Goal: Transaction & Acquisition: Obtain resource

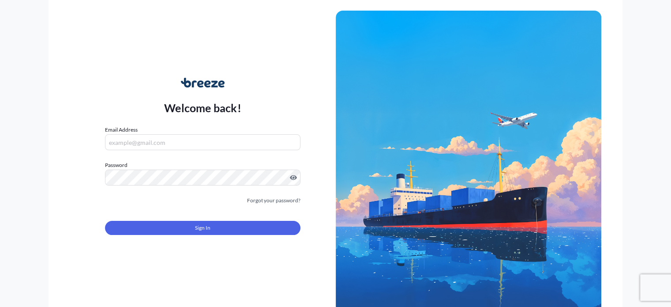
type input "[PERSON_NAME][EMAIL_ADDRESS][PERSON_NAME][DOMAIN_NAME]"
click at [255, 229] on button "Sign In" at bounding box center [202, 228] width 195 height 14
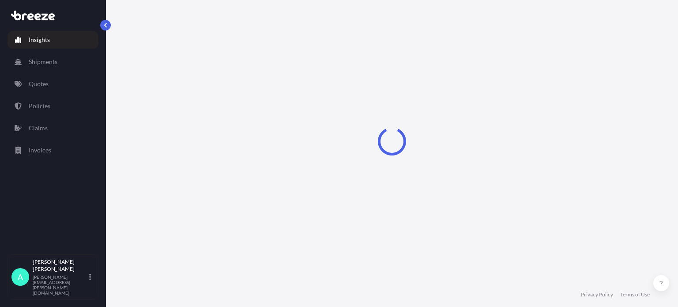
select select "2025"
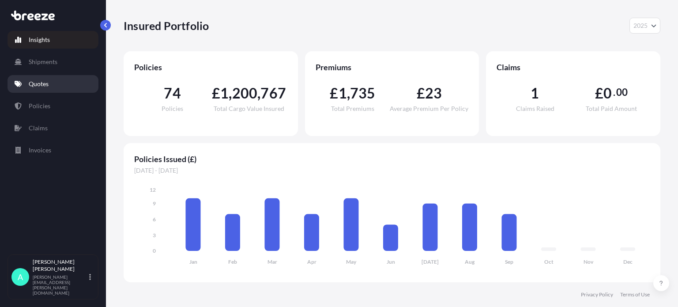
click at [41, 79] on p "Quotes" at bounding box center [39, 83] width 20 height 9
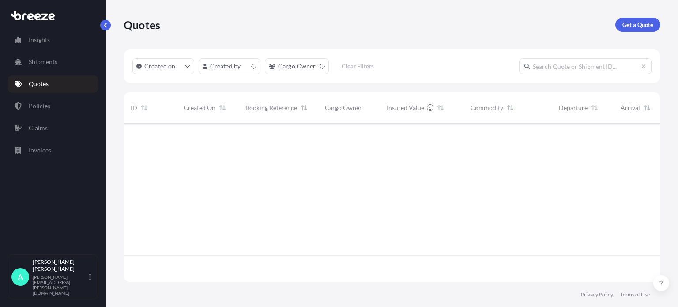
scroll to position [157, 529]
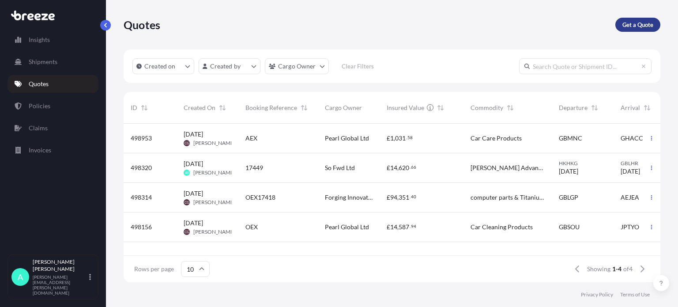
click at [644, 24] on p "Get a Quote" at bounding box center [637, 24] width 31 height 9
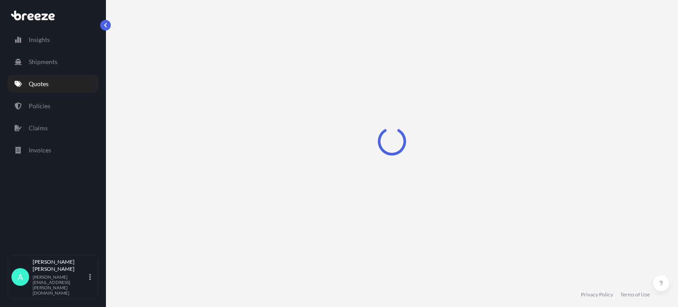
select select "Sea"
select select "1"
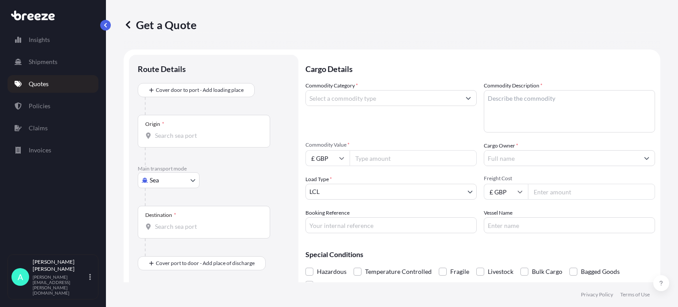
scroll to position [14, 0]
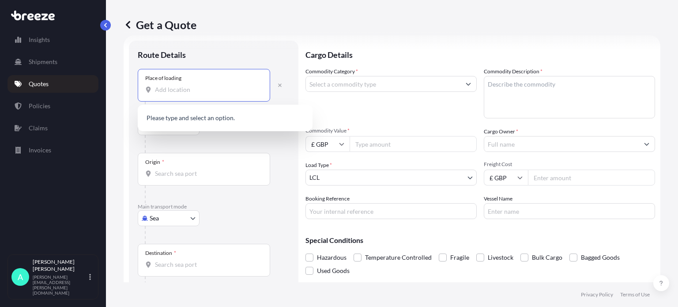
click at [184, 90] on input "Place of loading" at bounding box center [207, 89] width 104 height 9
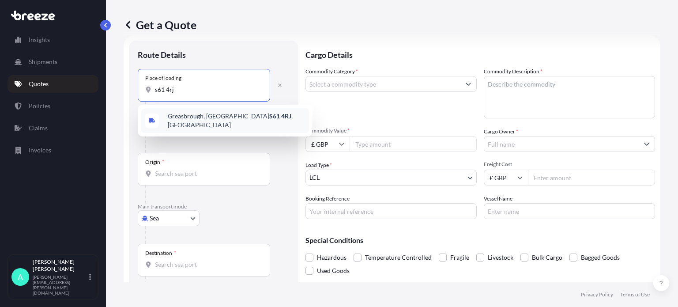
click at [224, 120] on span "[STREET_ADDRESS]" at bounding box center [237, 121] width 138 height 18
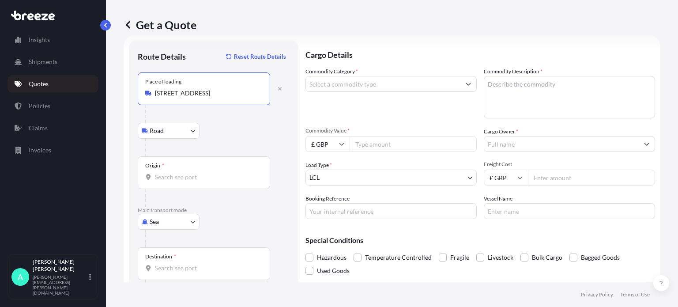
type input "[STREET_ADDRESS]"
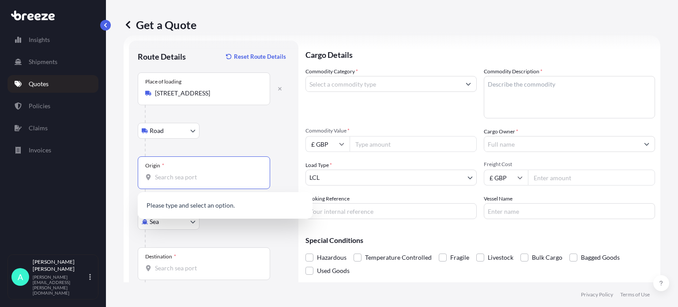
click at [178, 173] on input "Origin *" at bounding box center [207, 176] width 104 height 9
type input "73635 [GEOGRAPHIC_DATA]"
click at [118, 150] on div "Get a Quote Route Details Reset Route Details Place of loading [GEOGRAPHIC_DATA…" at bounding box center [392, 141] width 572 height 282
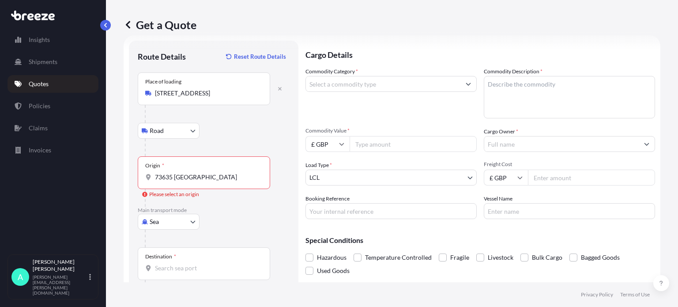
click at [169, 220] on body "Insights Shipments Quotes Policies Claims Invoices A [PERSON_NAME] [PERSON_NAME…" at bounding box center [339, 153] width 678 height 307
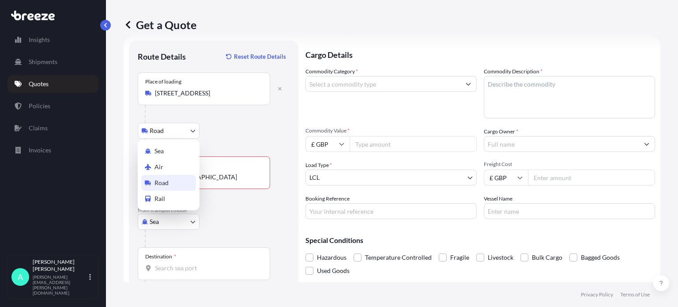
click at [167, 180] on span "Road" at bounding box center [161, 182] width 14 height 9
select select "Road"
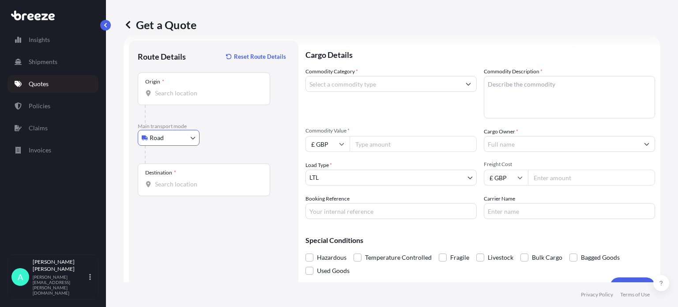
click at [186, 180] on input "Destination *" at bounding box center [207, 184] width 104 height 9
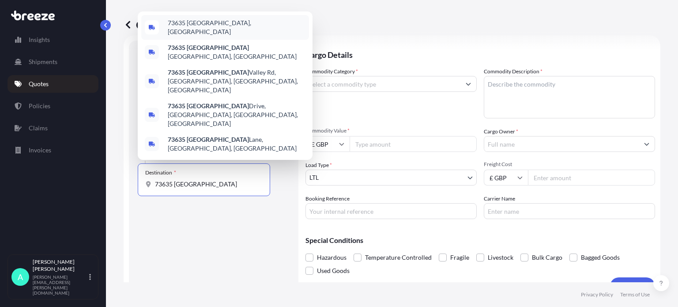
click at [217, 36] on span "73635 [GEOGRAPHIC_DATA], [GEOGRAPHIC_DATA]" at bounding box center [237, 28] width 138 height 18
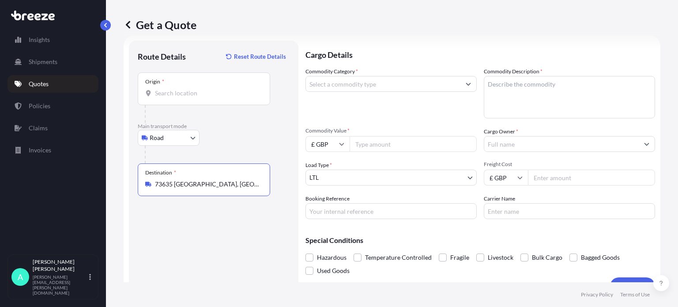
type input "73635 [GEOGRAPHIC_DATA], [GEOGRAPHIC_DATA]"
click at [400, 87] on input "Commodity Category *" at bounding box center [383, 84] width 154 height 16
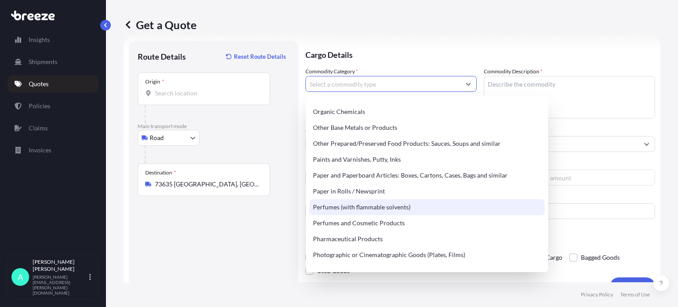
scroll to position [1456, 0]
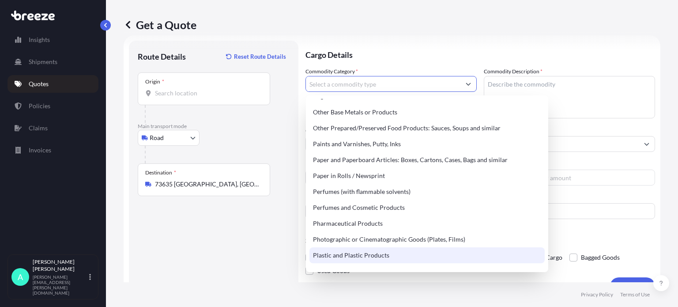
click at [352, 252] on div "Plastic and Plastic Products" at bounding box center [426, 255] width 235 height 16
type input "Plastic and Plastic Products"
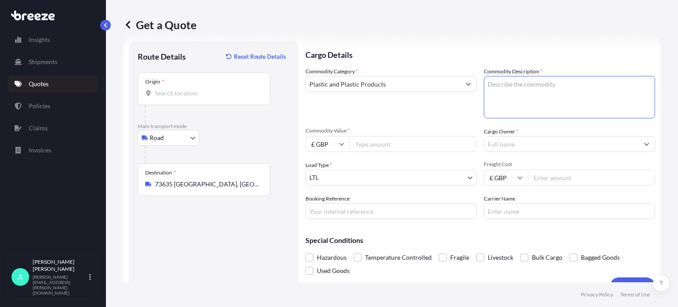
click at [523, 86] on textarea "Commodity Description *" at bounding box center [568, 97] width 171 height 42
type textarea "Waste Bins and Lids"
click at [380, 143] on input "Commodity Value *" at bounding box center [412, 144] width 127 height 16
type input "901.00"
click at [511, 144] on input "Cargo Owner *" at bounding box center [561, 144] width 154 height 16
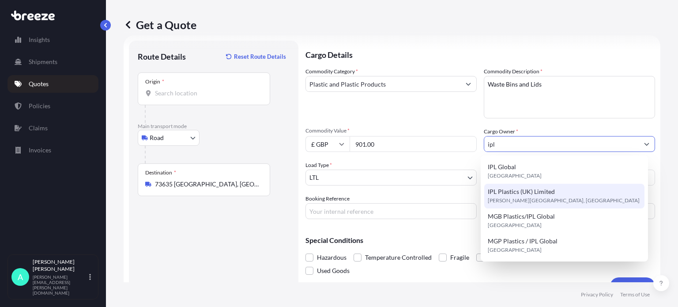
click at [516, 195] on span "IPL Plastics (UK) Limited" at bounding box center [520, 191] width 67 height 9
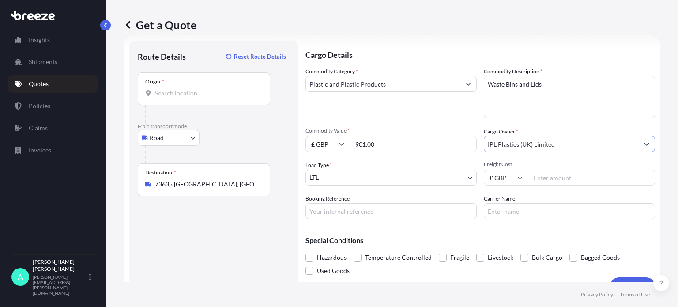
type input "IPL Plastics (UK) Limited"
click at [551, 176] on input "Freight Cost" at bounding box center [591, 177] width 127 height 16
type input "1155.00"
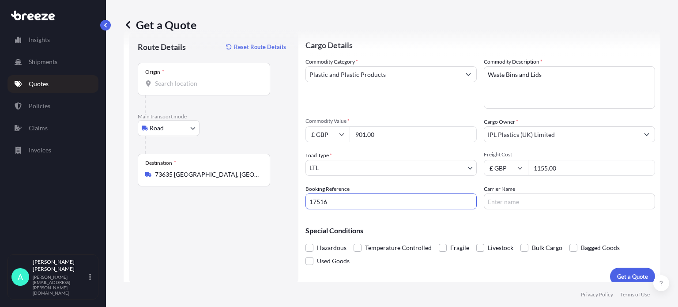
scroll to position [32, 0]
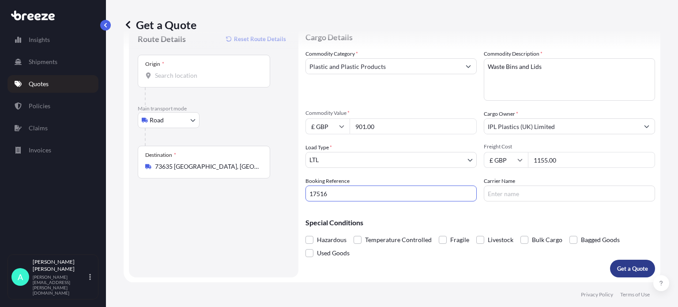
type input "17516"
click at [617, 265] on p "Get a Quote" at bounding box center [632, 268] width 31 height 9
click at [187, 71] on input "Origin * Please select an origin" at bounding box center [207, 75] width 104 height 9
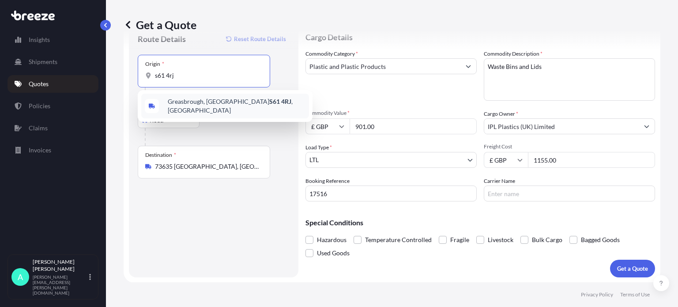
click at [206, 100] on span "[STREET_ADDRESS]" at bounding box center [237, 106] width 138 height 18
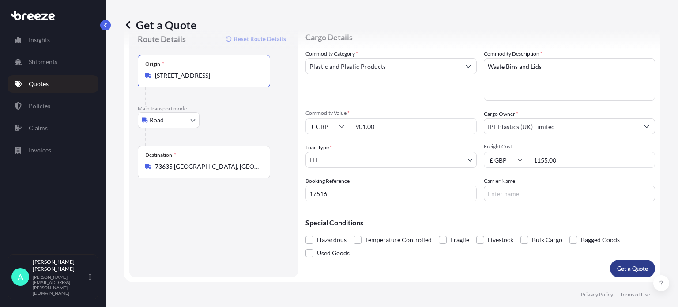
type input "[STREET_ADDRESS]"
click at [628, 271] on p "Get a Quote" at bounding box center [632, 268] width 31 height 9
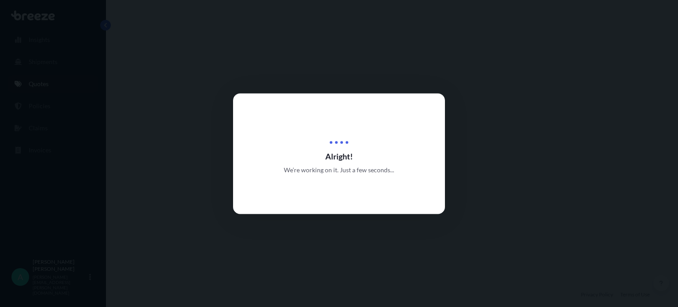
select select "Road"
select select "1"
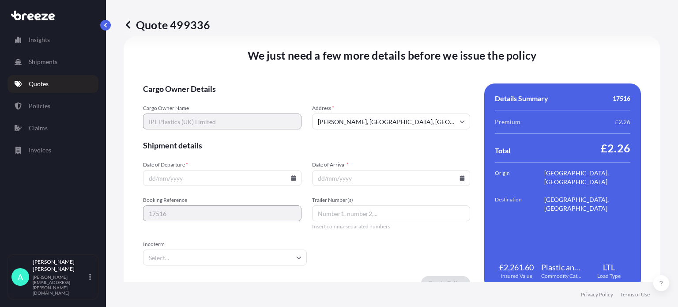
scroll to position [1120, 0]
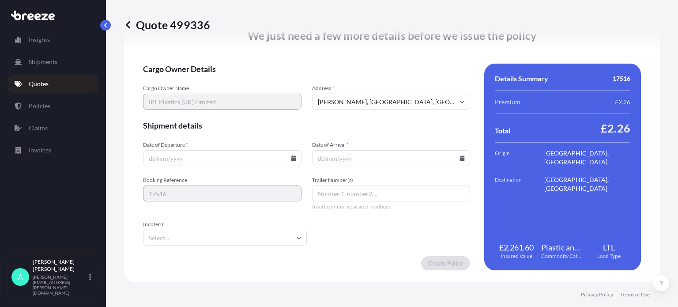
click at [203, 161] on input "Date of Departure *" at bounding box center [222, 158] width 158 height 16
click at [292, 157] on icon at bounding box center [293, 157] width 5 height 5
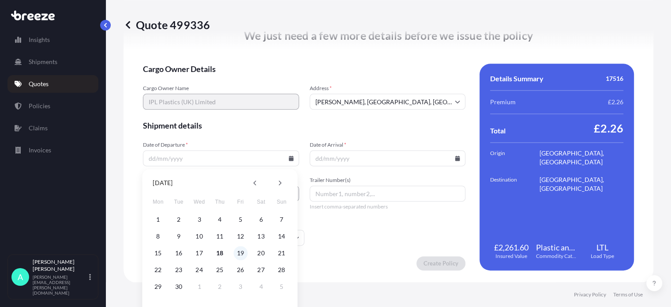
click at [238, 254] on button "19" at bounding box center [240, 253] width 14 height 14
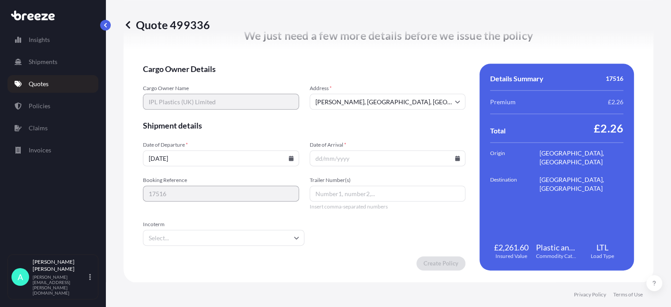
type input "[DATE]"
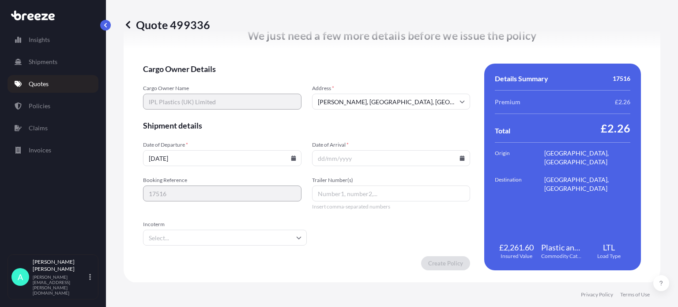
click at [381, 197] on input "Trailer Number(s)" at bounding box center [391, 193] width 158 height 16
click at [381, 155] on input "Date of Arrival *" at bounding box center [391, 158] width 158 height 16
click at [459, 157] on icon at bounding box center [461, 157] width 5 height 5
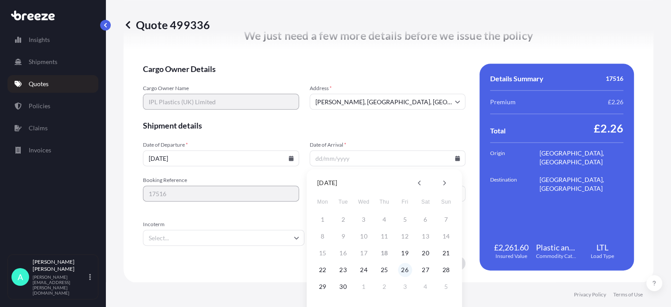
click at [405, 270] on button "26" at bounding box center [405, 269] width 14 height 14
type input "[DATE]"
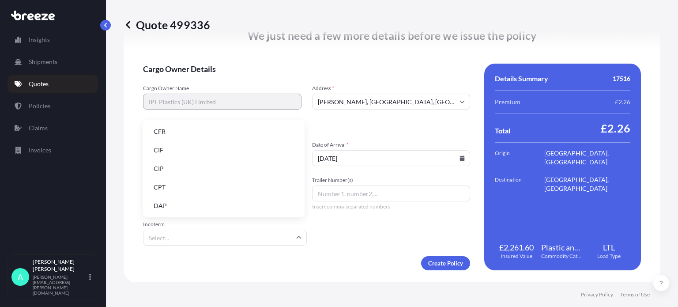
click at [215, 238] on input "Incoterm" at bounding box center [225, 237] width 164 height 16
click at [166, 209] on li "DAP" at bounding box center [223, 205] width 154 height 17
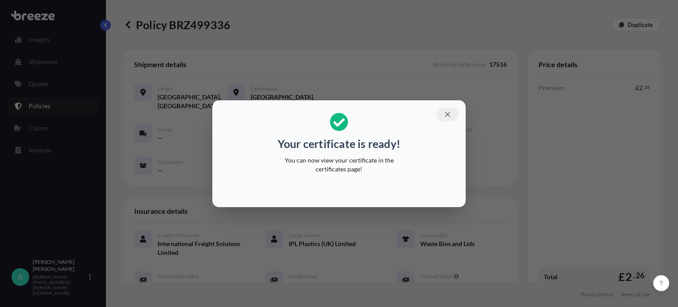
click at [451, 112] on button "button" at bounding box center [447, 114] width 22 height 14
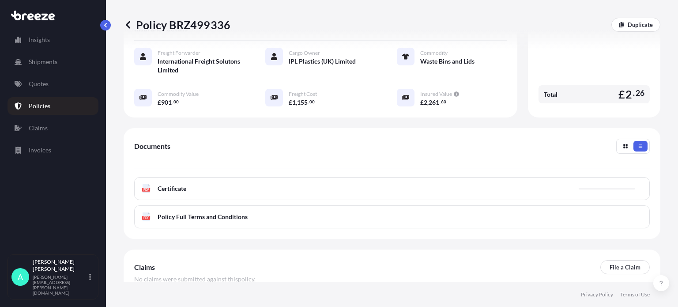
scroll to position [221, 0]
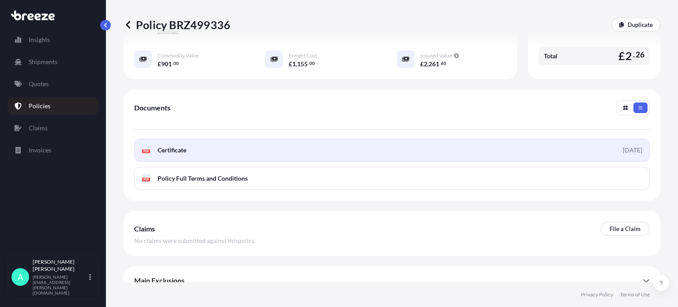
click at [245, 155] on link "PDF Certificate [DATE]" at bounding box center [391, 150] width 515 height 23
